Goal: Task Accomplishment & Management: Use online tool/utility

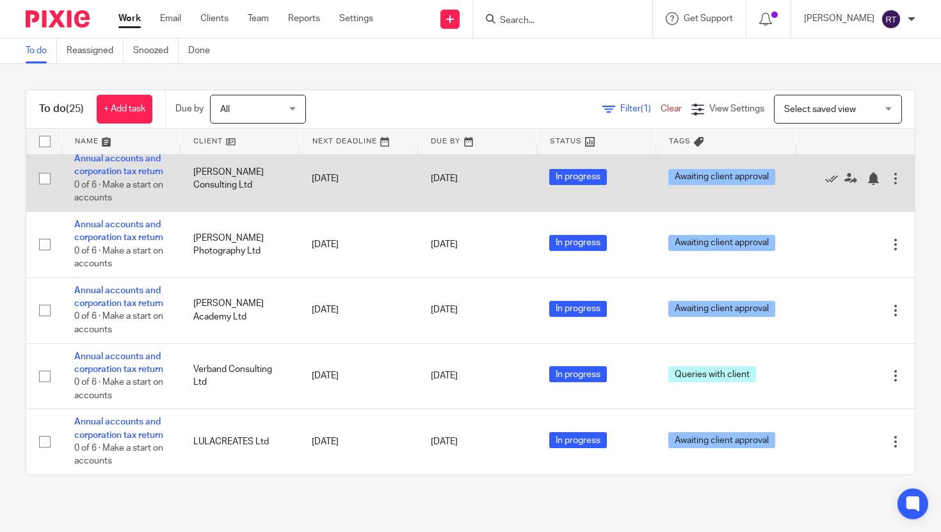
scroll to position [1141, 0]
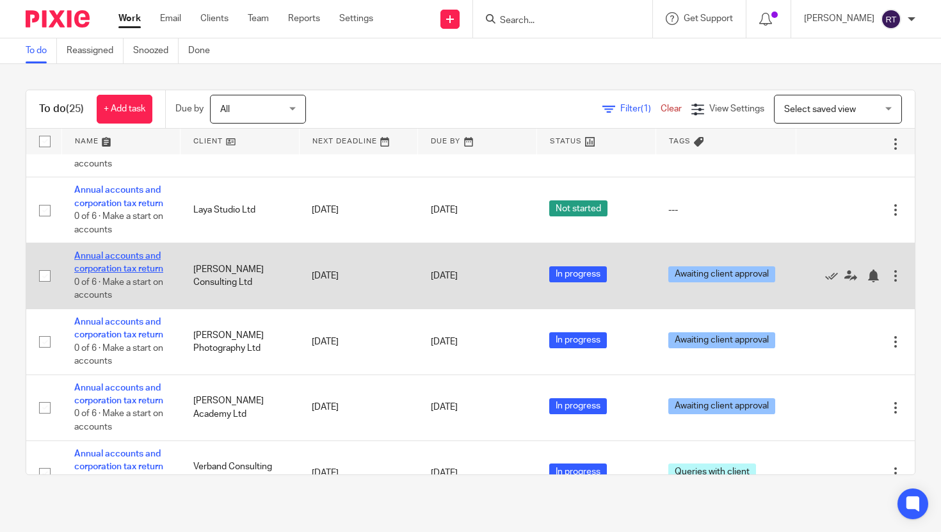
click at [130, 273] on link "Annual accounts and corporation tax return" at bounding box center [118, 263] width 89 height 22
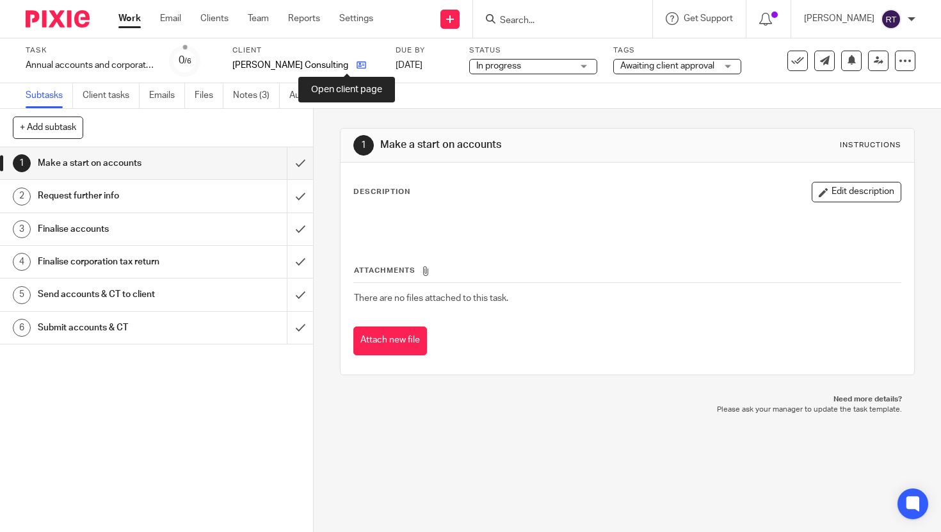
click at [350, 69] on link at bounding box center [358, 65] width 16 height 13
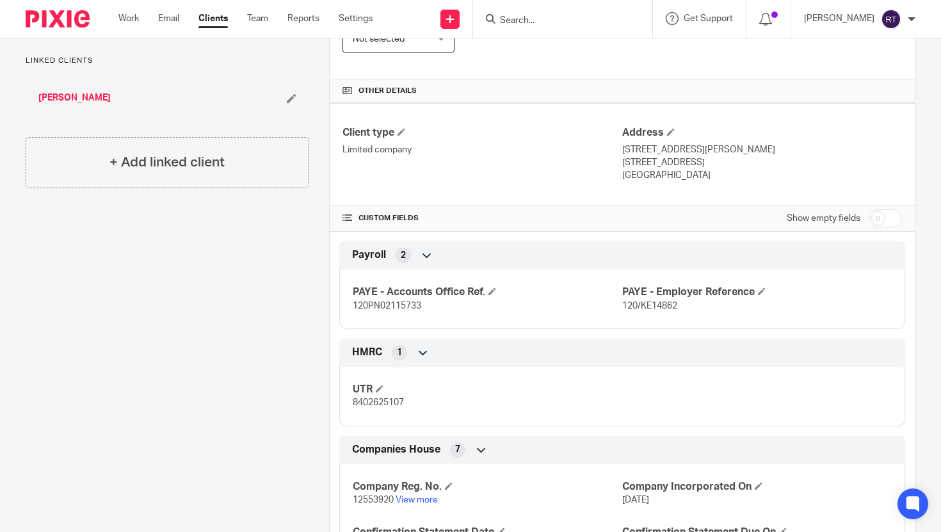
scroll to position [426, 0]
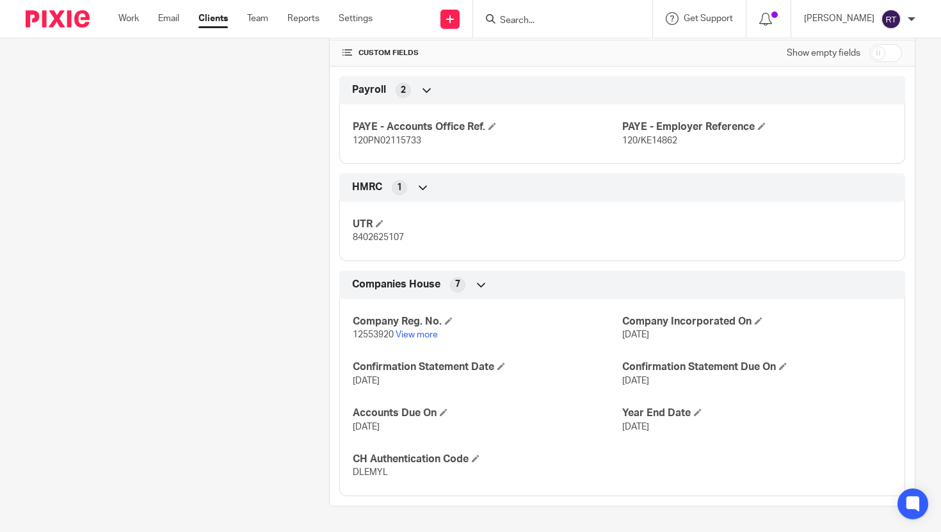
click at [365, 475] on span "DLEMYL" at bounding box center [370, 472] width 35 height 9
copy span "DLEMYL"
click at [129, 19] on link "Work" at bounding box center [128, 18] width 20 height 13
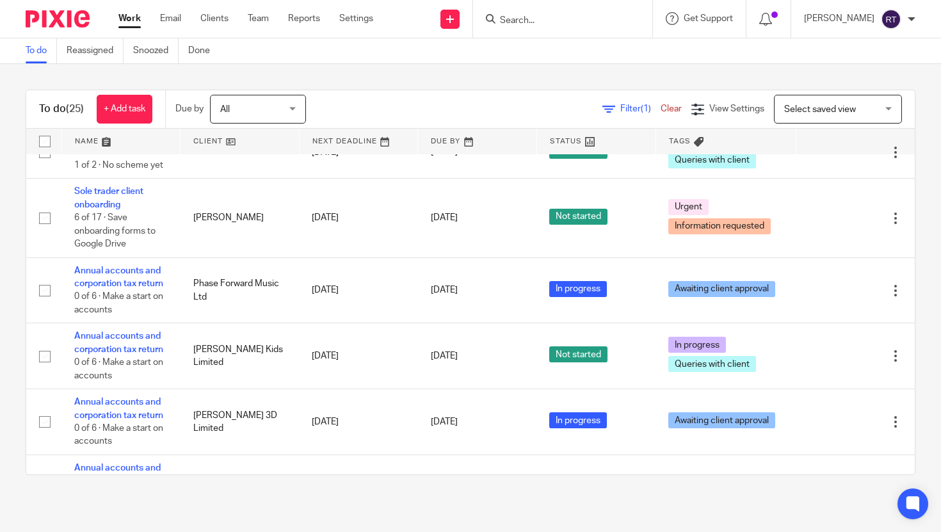
scroll to position [1132, 0]
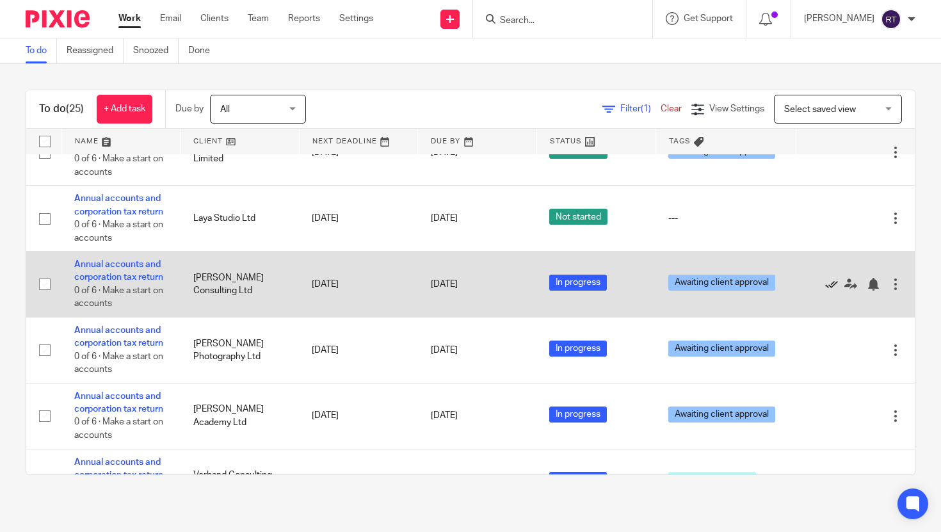
click at [828, 291] on icon at bounding box center [831, 284] width 13 height 13
